Goal: Obtain resource: Obtain resource

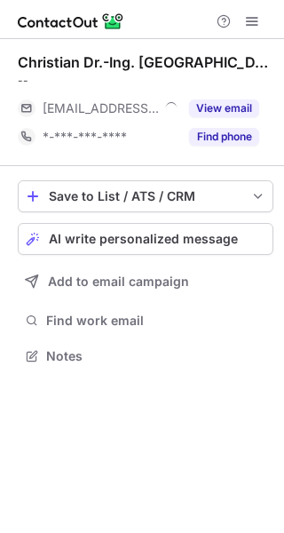
scroll to position [344, 284]
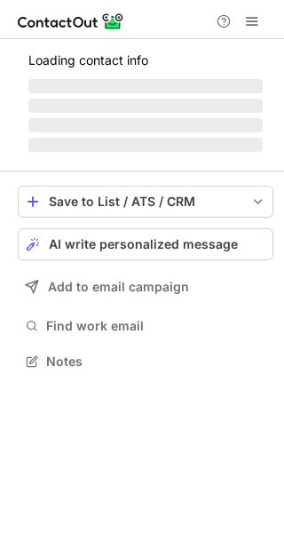
scroll to position [344, 284]
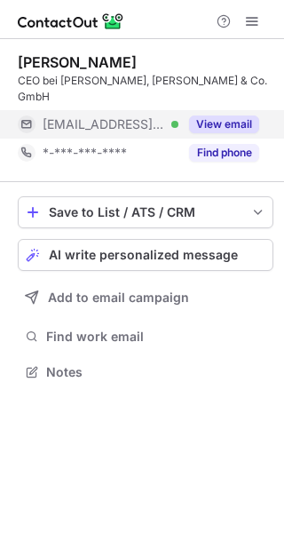
click at [249, 116] on button "View email" at bounding box center [224, 124] width 70 height 18
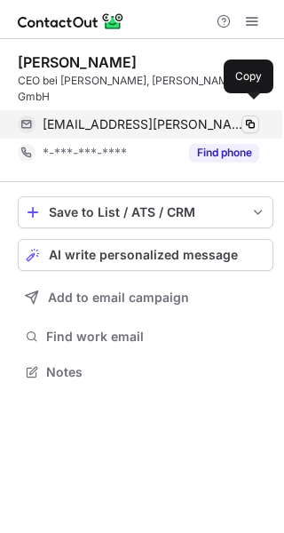
click at [250, 117] on span at bounding box center [250, 124] width 14 height 14
